Goal: Navigation & Orientation: Find specific page/section

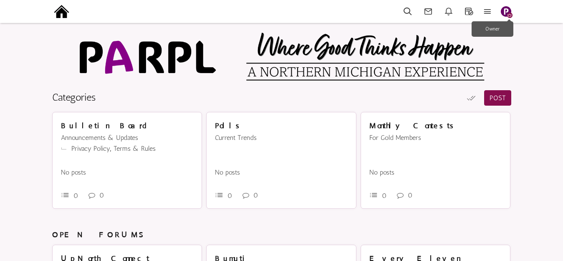
click at [487, 13] on icon at bounding box center [487, 12] width 18 height 10
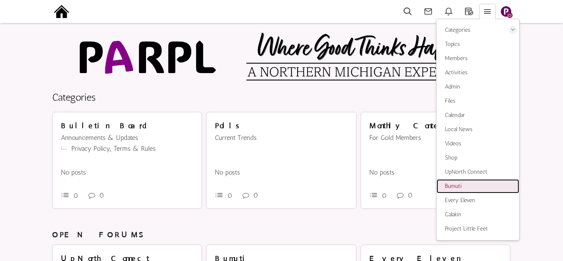
click at [459, 186] on span "Bumuti" at bounding box center [453, 185] width 17 height 7
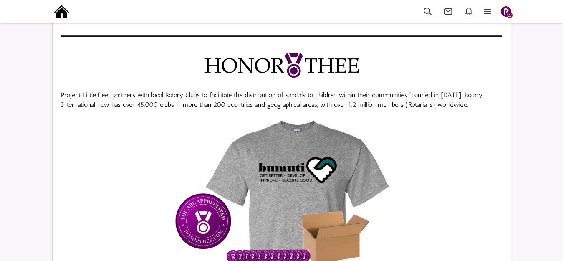
scroll to position [360, 0]
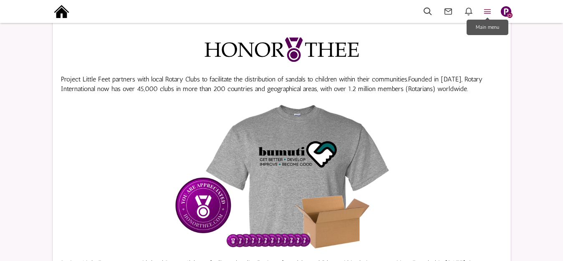
click at [489, 12] on icon at bounding box center [487, 12] width 18 height 10
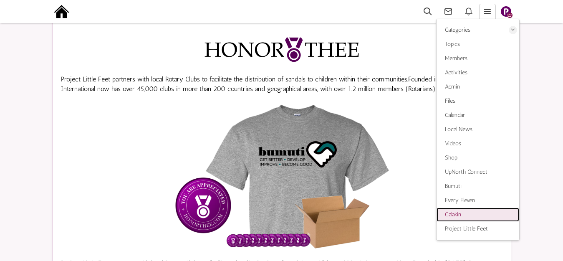
click at [455, 212] on span "Galakin" at bounding box center [453, 214] width 16 height 7
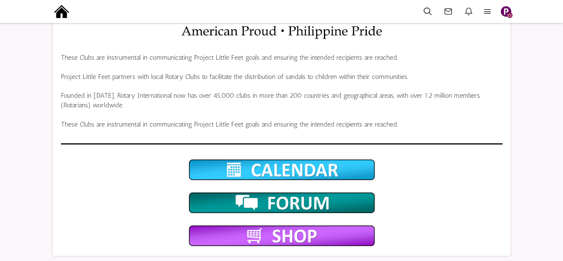
scroll to position [269, 0]
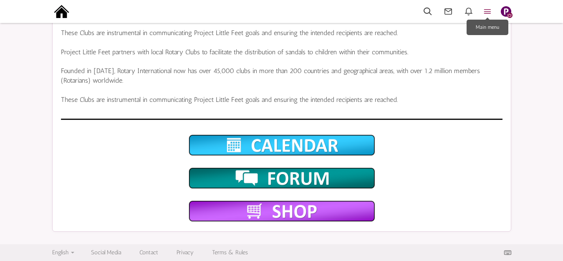
click at [491, 9] on icon at bounding box center [487, 12] width 18 height 10
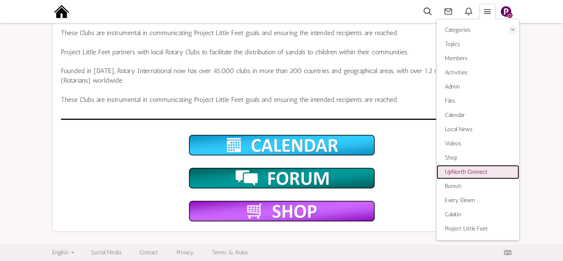
click at [462, 172] on span "UpNorth Connect" at bounding box center [466, 171] width 43 height 7
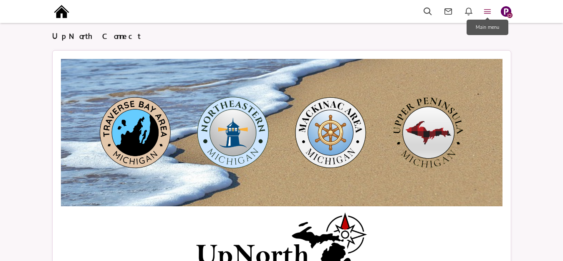
click at [488, 10] on icon at bounding box center [487, 12] width 18 height 10
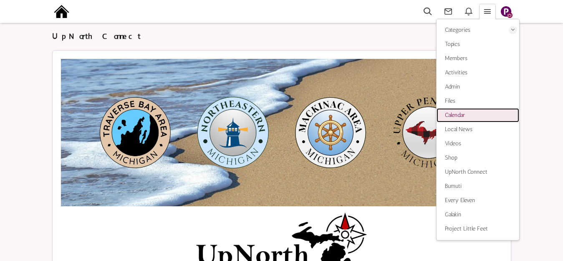
click at [463, 113] on span "Calendar" at bounding box center [455, 114] width 20 height 7
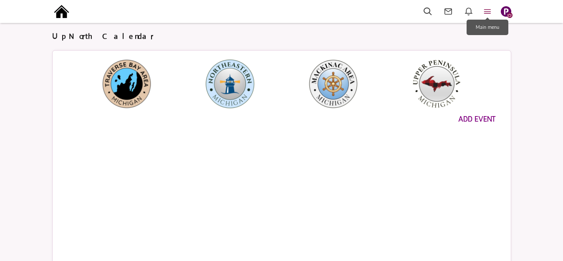
click at [492, 11] on icon at bounding box center [487, 12] width 18 height 10
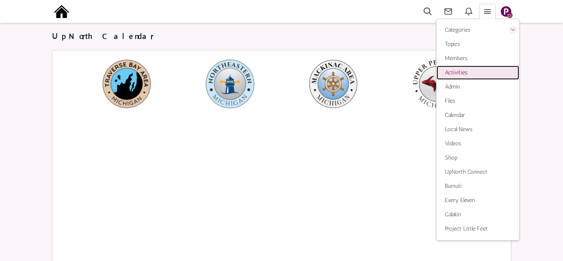
click at [455, 72] on span "Activities" at bounding box center [456, 72] width 23 height 7
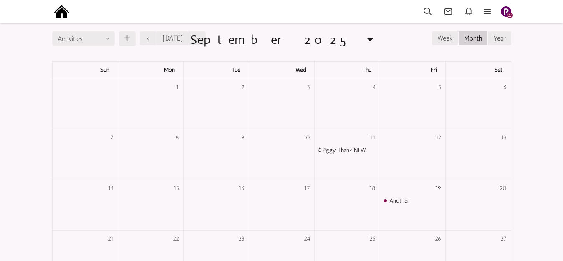
click at [108, 38] on input "Activities" at bounding box center [83, 38] width 63 height 14
click at [108, 38] on li "Activities" at bounding box center [84, 43] width 62 height 14
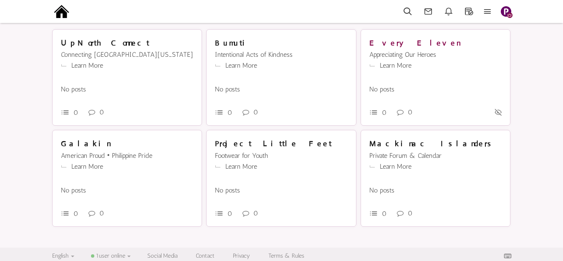
scroll to position [219, 0]
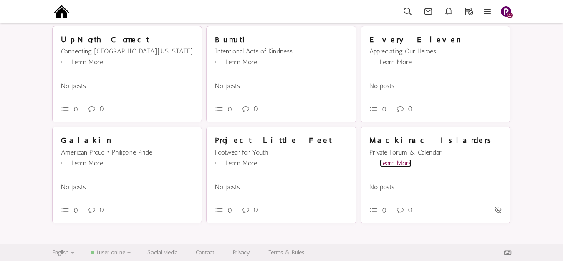
click at [390, 165] on link "Learn More" at bounding box center [396, 163] width 32 height 8
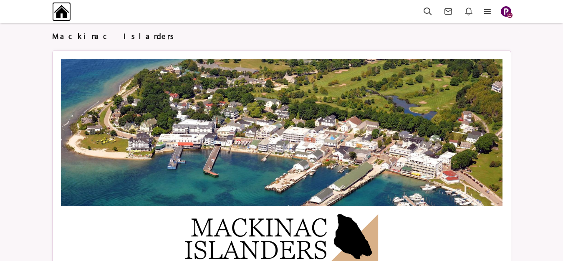
click at [62, 11] on img at bounding box center [61, 11] width 19 height 19
